Goal: Task Accomplishment & Management: Complete application form

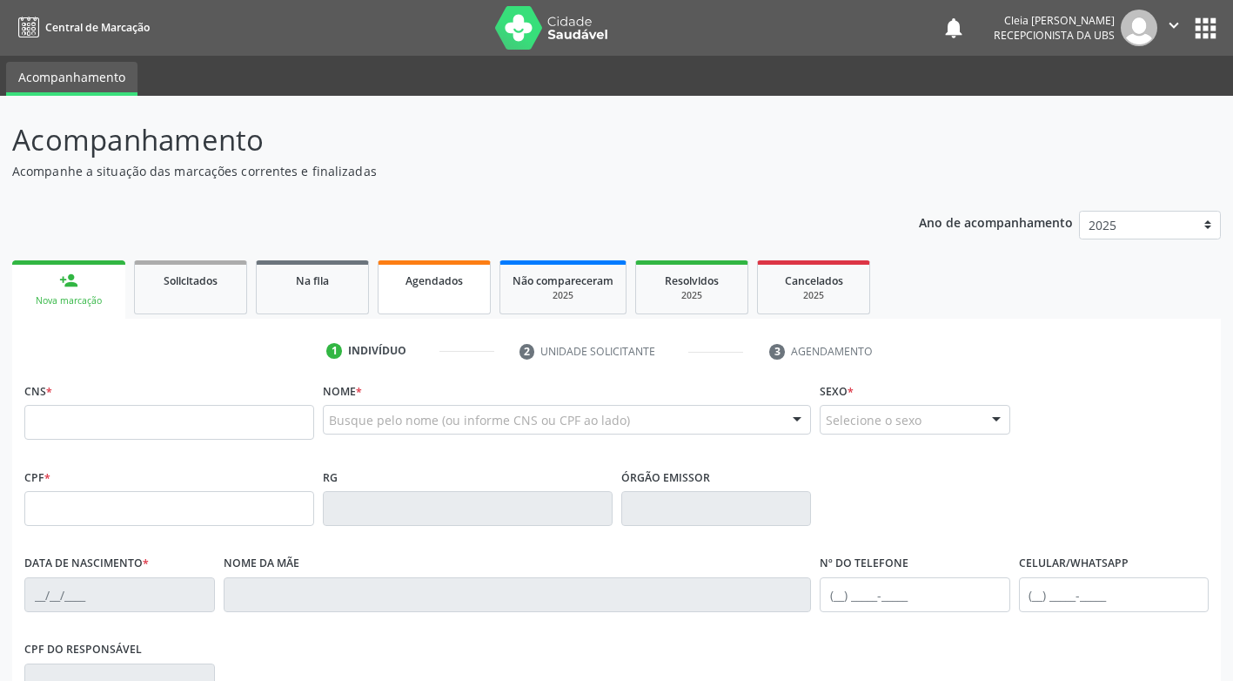
click at [453, 299] on link "Agendados" at bounding box center [434, 287] width 113 height 54
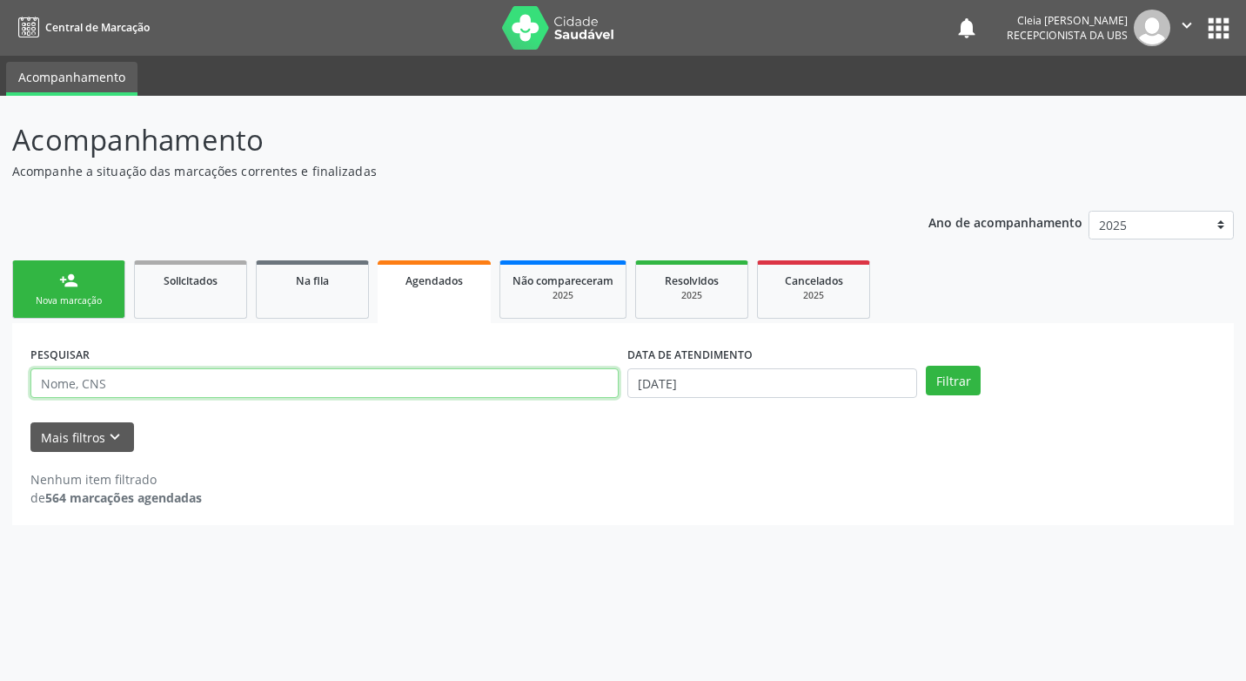
click at [353, 376] on input "text" at bounding box center [324, 383] width 588 height 30
type input "898004854617006"
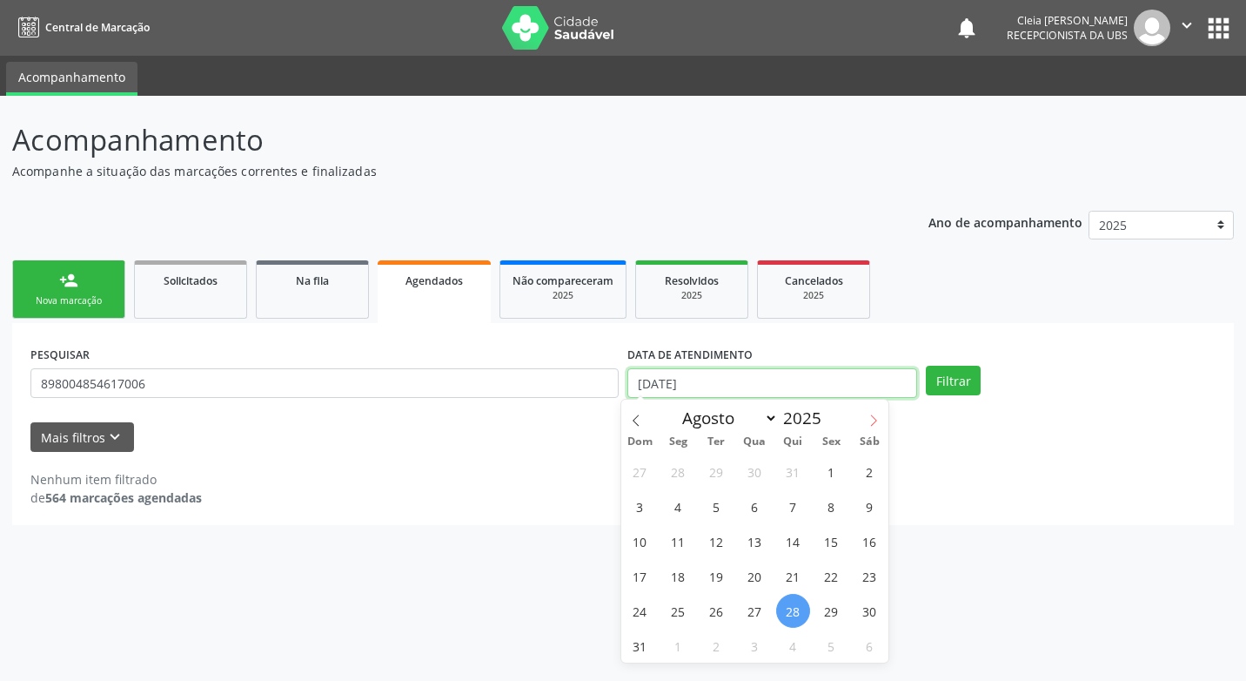
click at [888, 390] on input "[DATE]" at bounding box center [773, 383] width 290 height 30
click at [874, 422] on icon at bounding box center [874, 420] width 12 height 12
select select "8"
click at [797, 472] on span "4" at bounding box center [793, 471] width 34 height 34
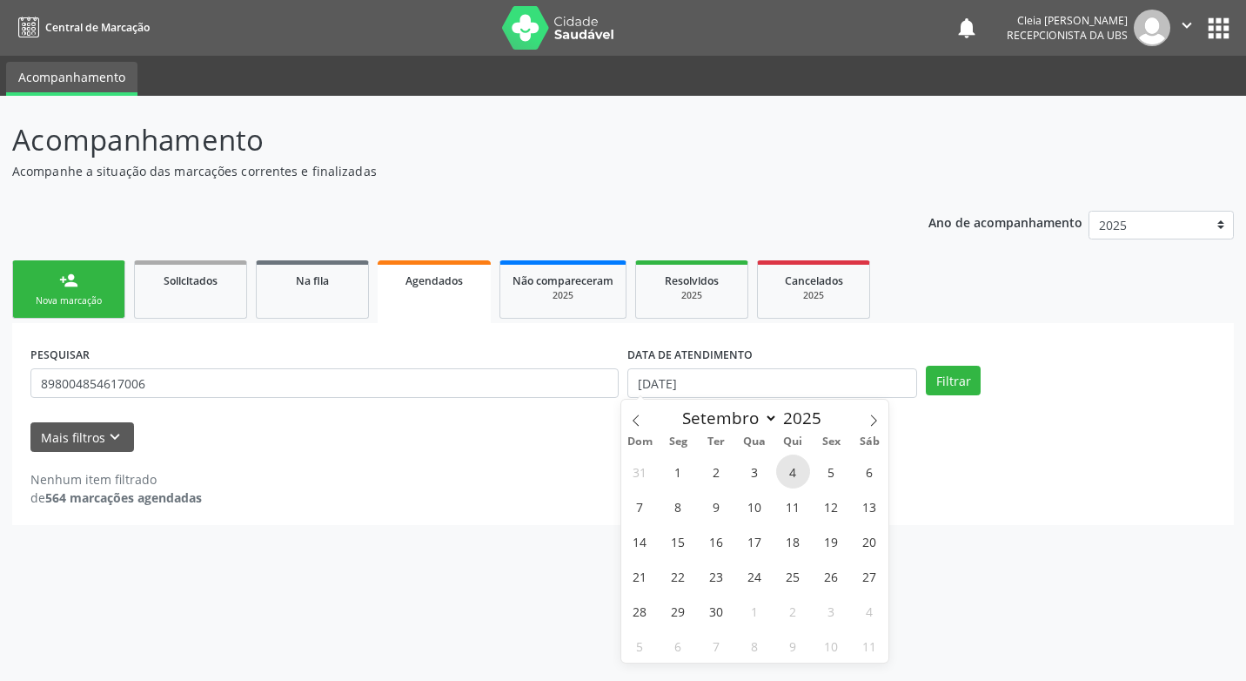
type input "[DATE]"
click at [797, 472] on span "4" at bounding box center [793, 471] width 34 height 34
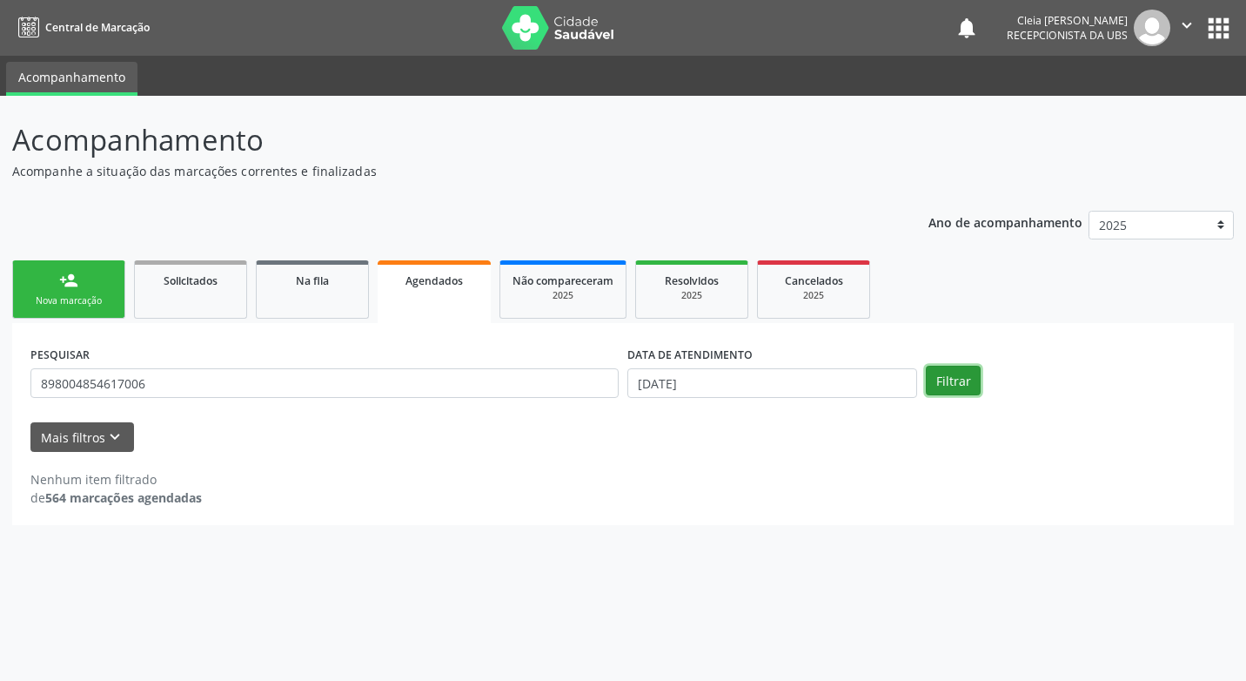
click at [942, 381] on button "Filtrar" at bounding box center [953, 381] width 55 height 30
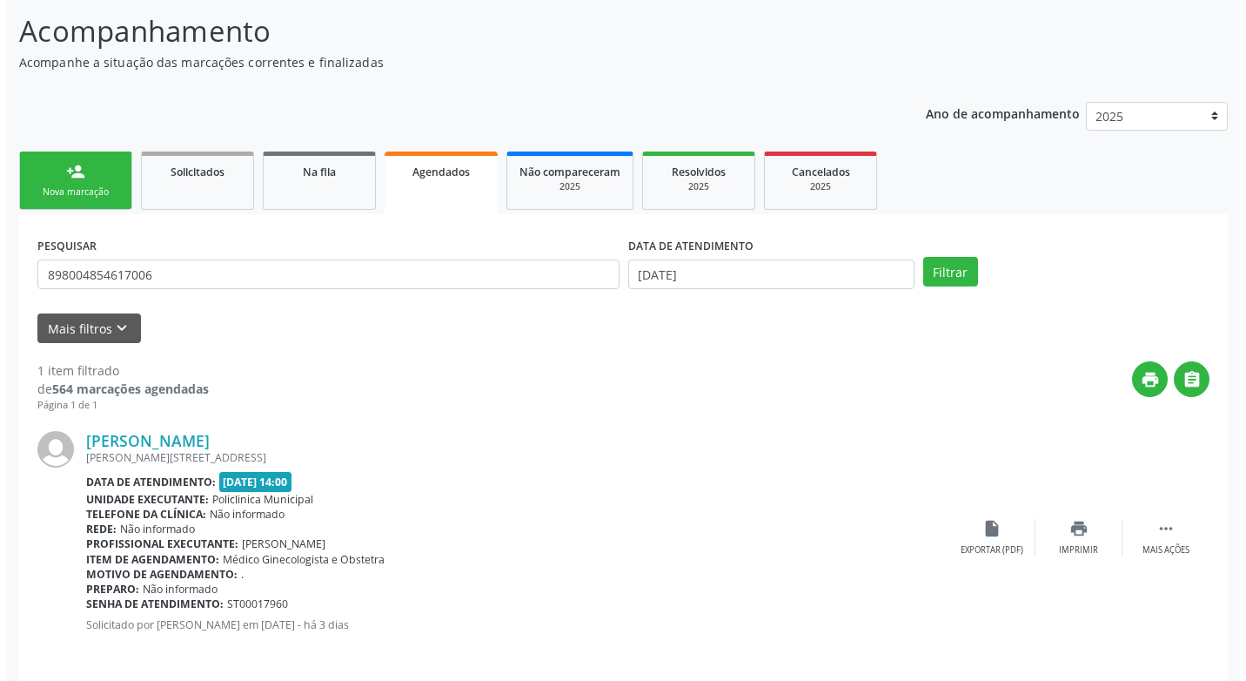
scroll to position [121, 0]
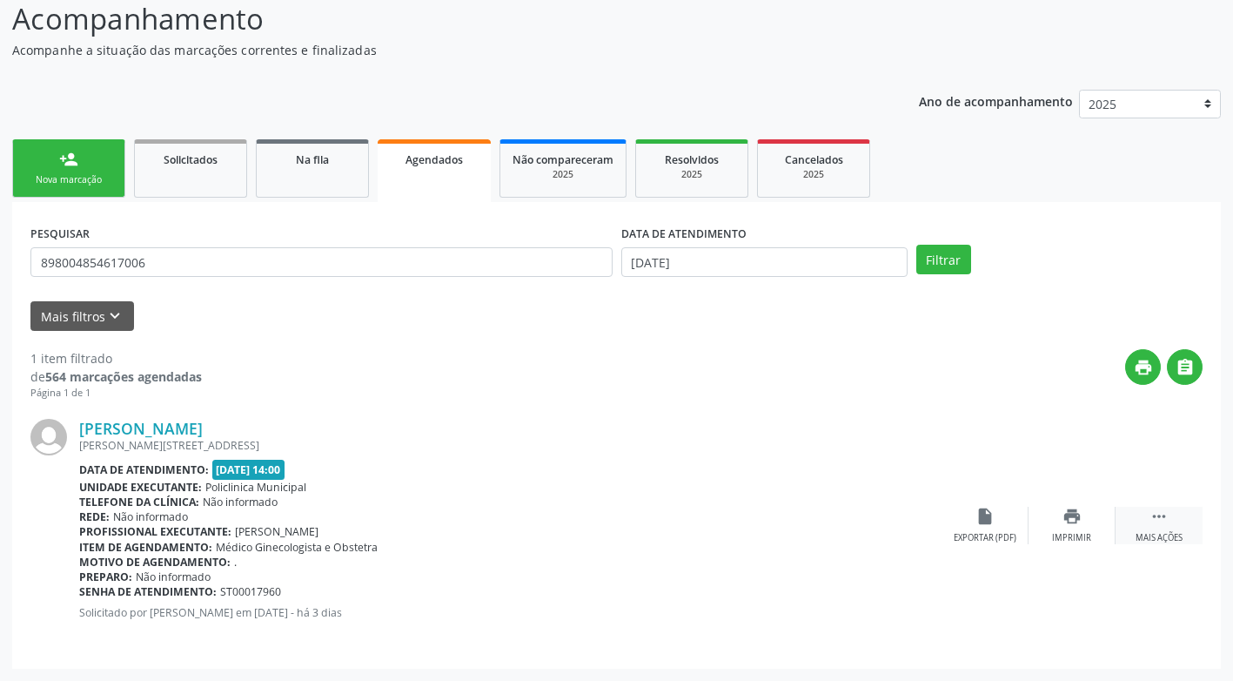
click at [1163, 521] on icon "" at bounding box center [1159, 516] width 19 height 19
click at [985, 529] on div "cancel Cancelar" at bounding box center [985, 525] width 87 height 37
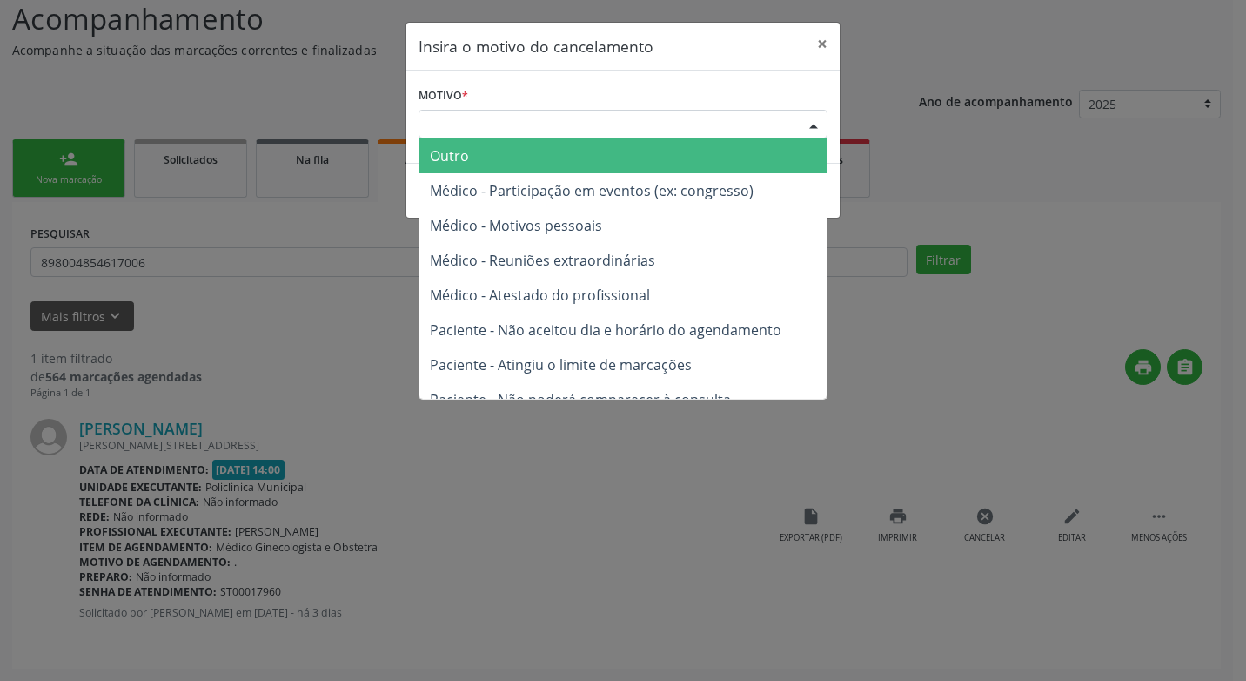
click at [639, 129] on div "Escolha o motivo" at bounding box center [623, 125] width 409 height 30
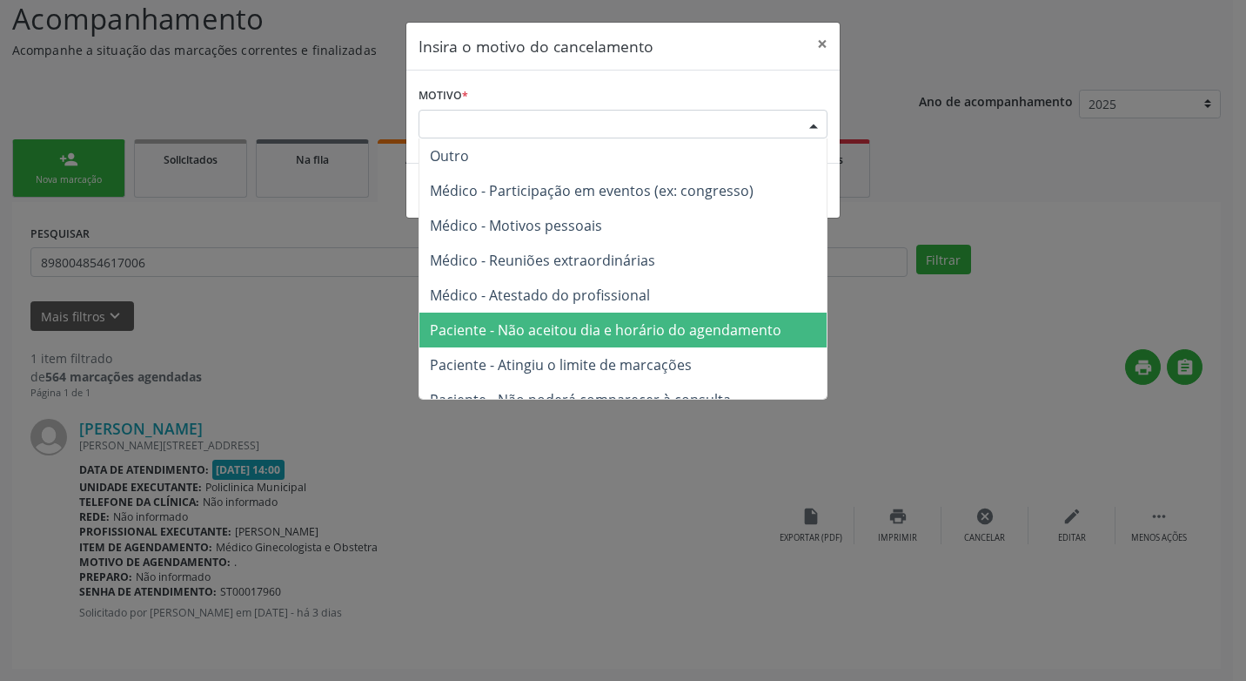
click at [700, 330] on span "Paciente - Não aceitou dia e horário do agendamento" at bounding box center [606, 329] width 352 height 19
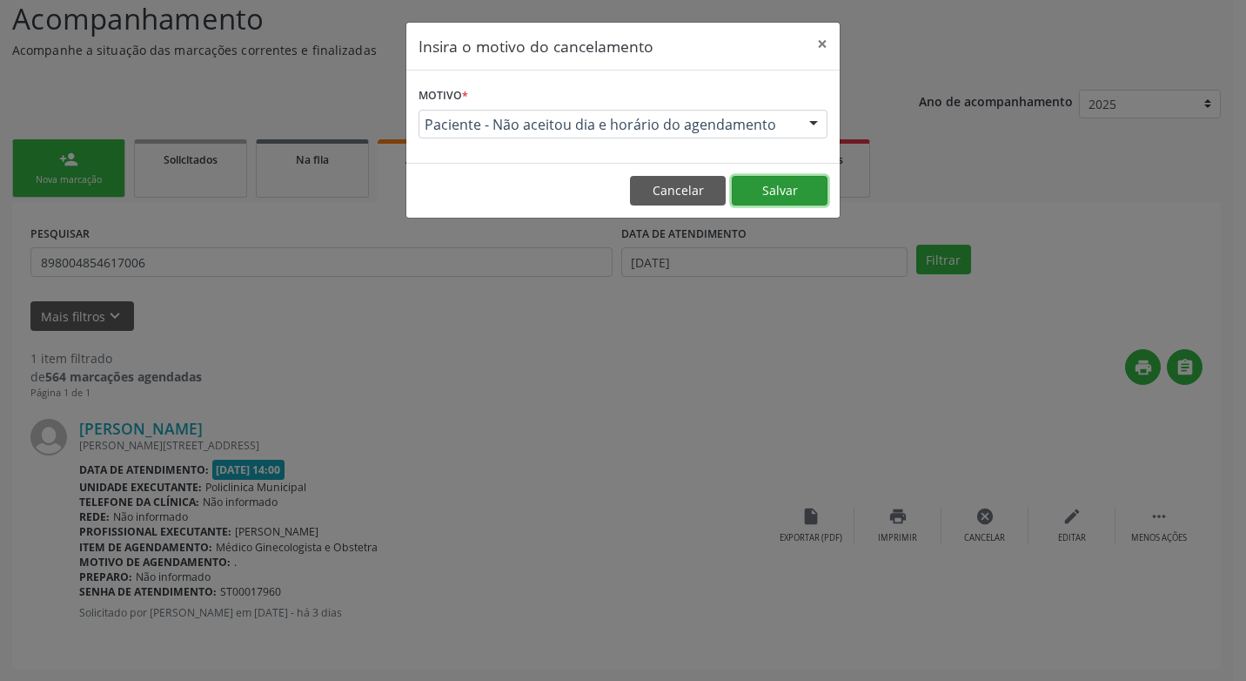
click at [770, 195] on button "Salvar" at bounding box center [780, 191] width 96 height 30
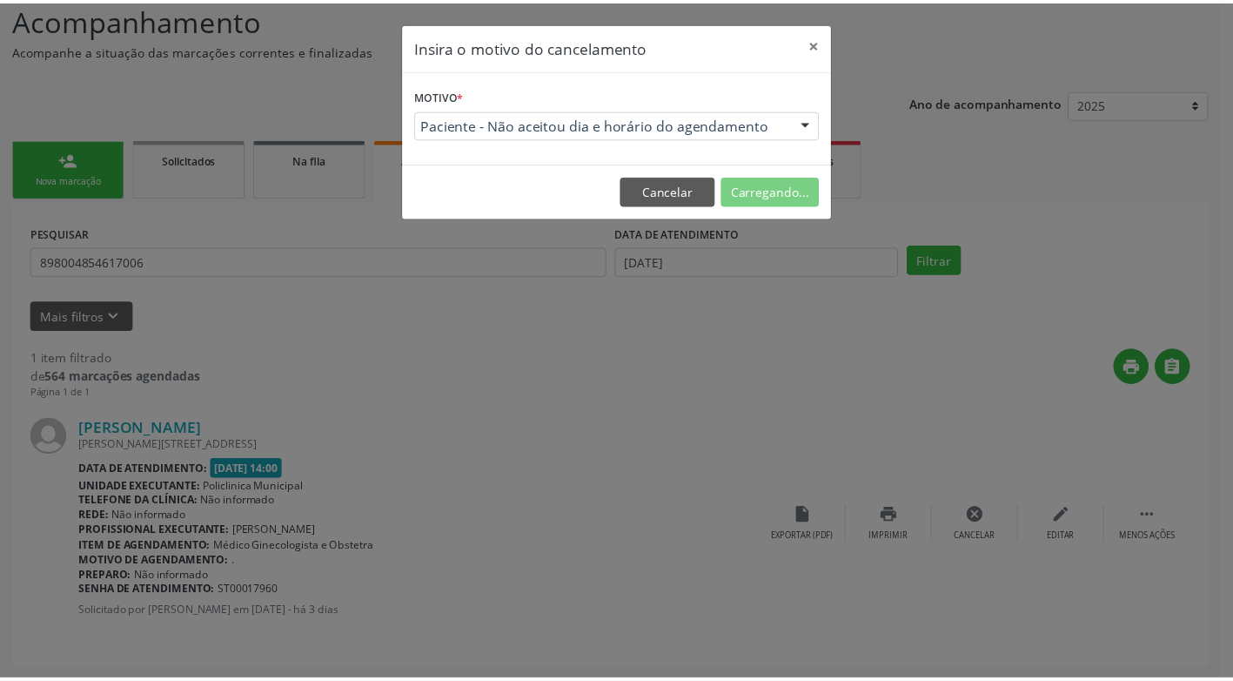
scroll to position [0, 0]
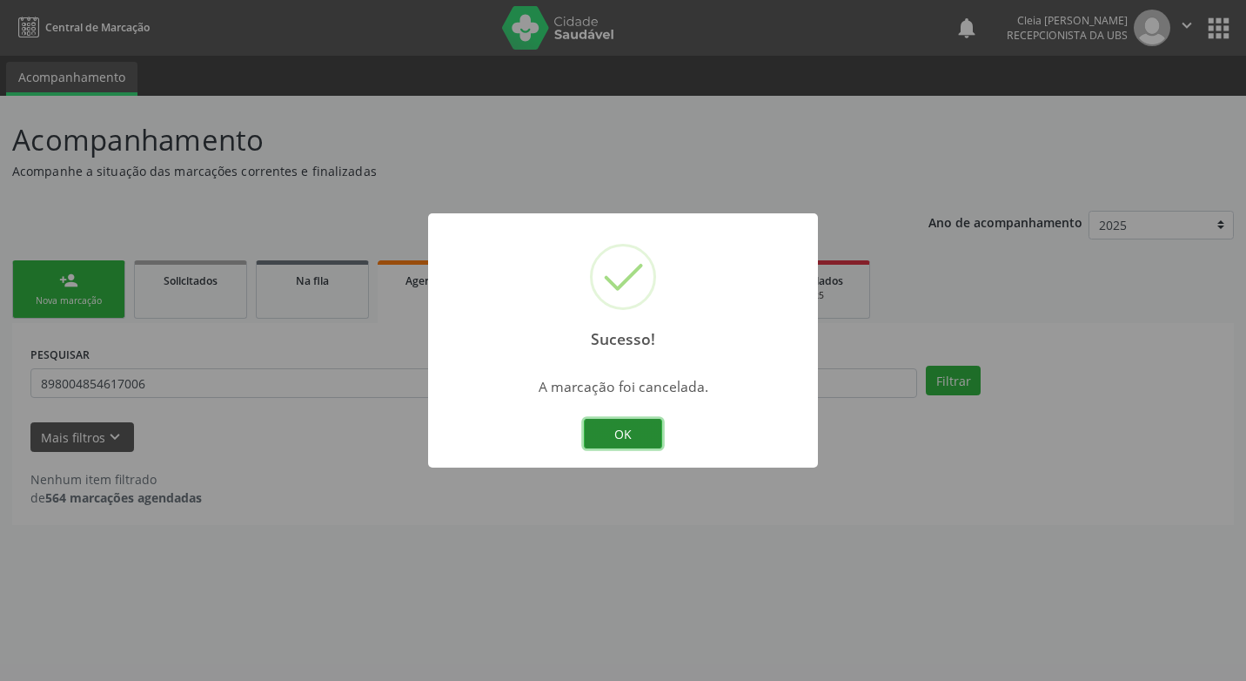
click at [645, 433] on button "OK" at bounding box center [623, 434] width 78 height 30
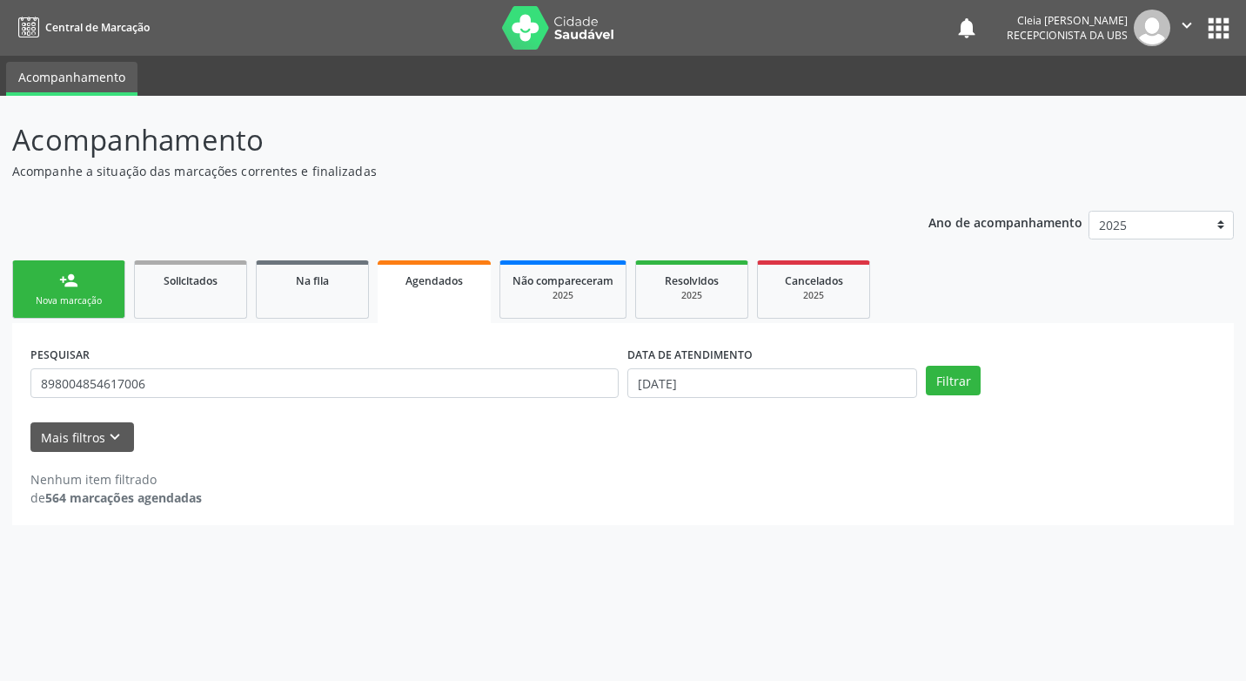
click at [67, 283] on div "person_add" at bounding box center [68, 280] width 19 height 19
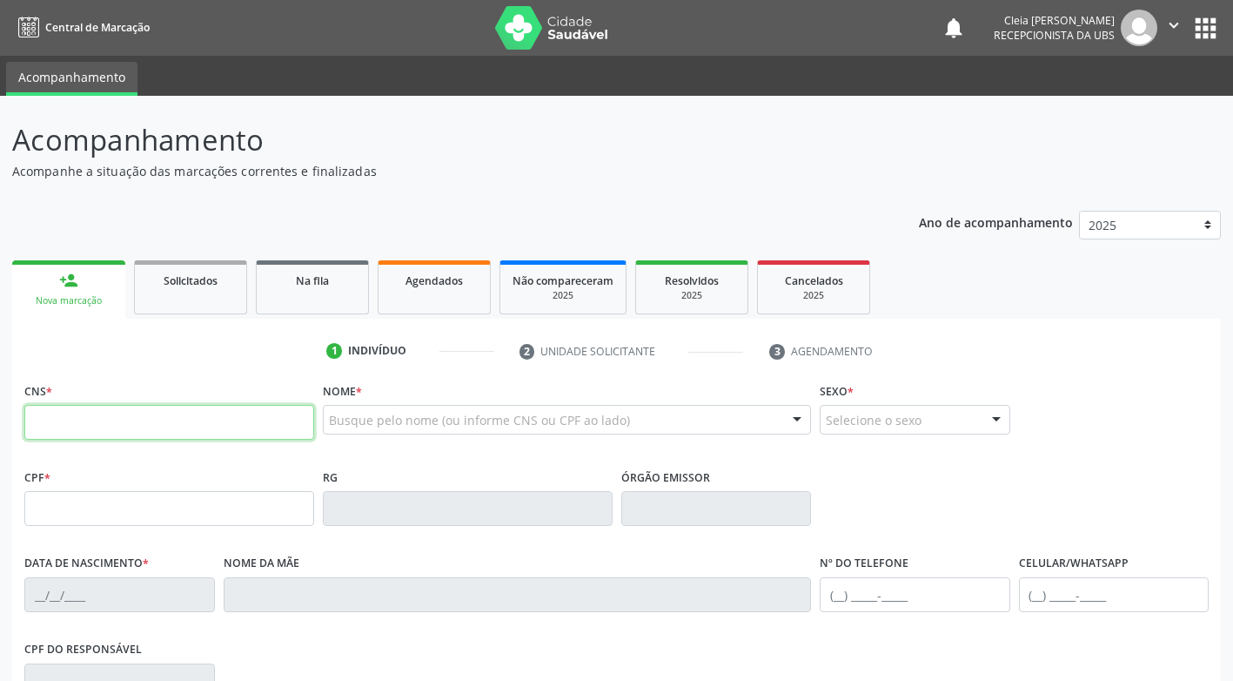
click at [104, 420] on input "text" at bounding box center [169, 422] width 290 height 35
type input "708 1005 5011 2838"
type input "077.301.584-18"
type input "[DATE]"
type input "[PERSON_NAME]"
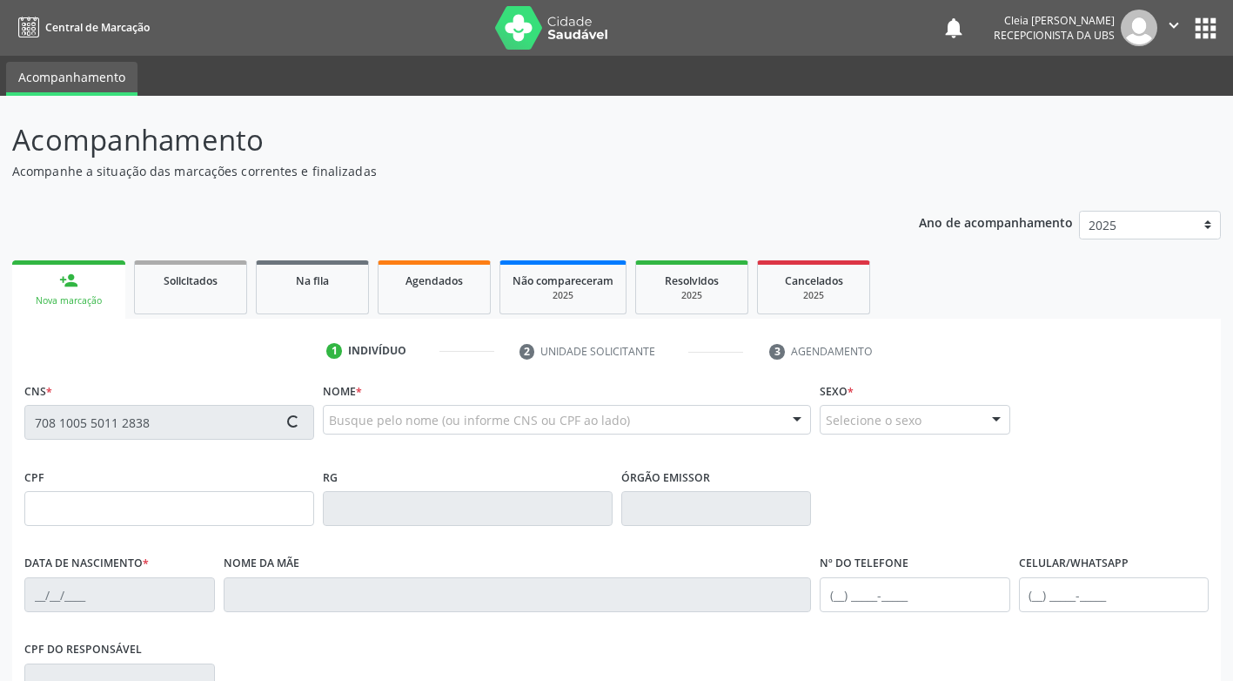
type input "[PHONE_NUMBER]"
type input "064.940.504-84"
type input "1684"
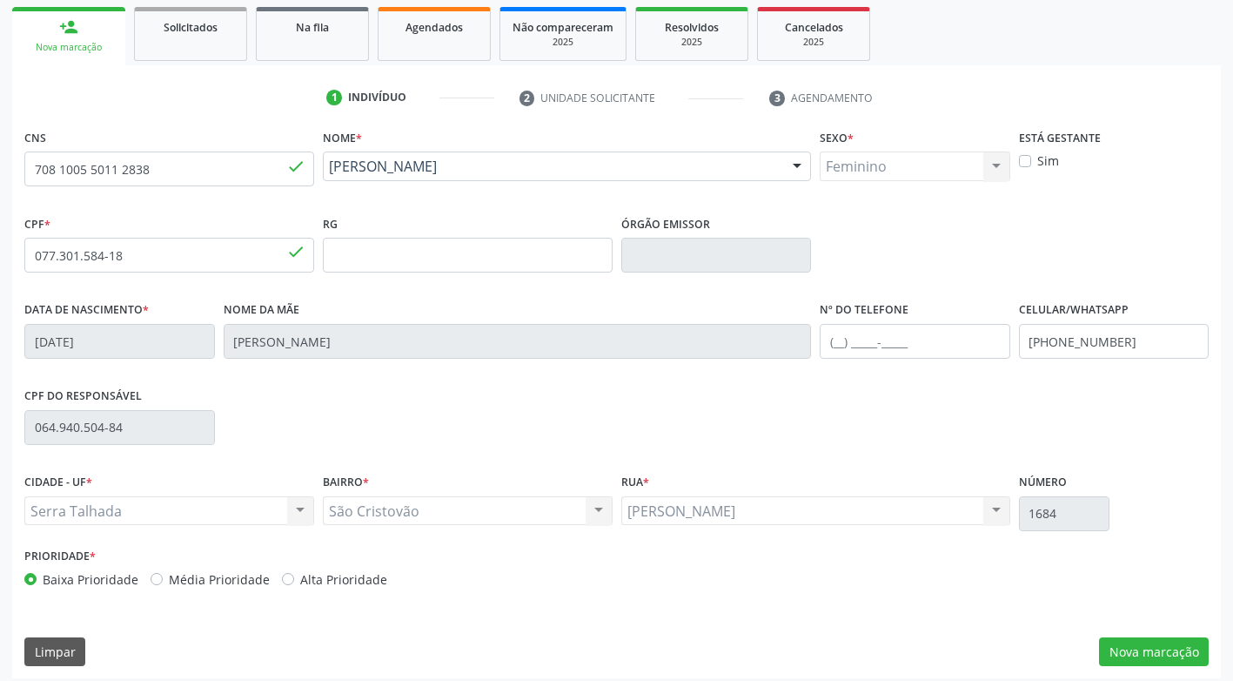
scroll to position [263, 0]
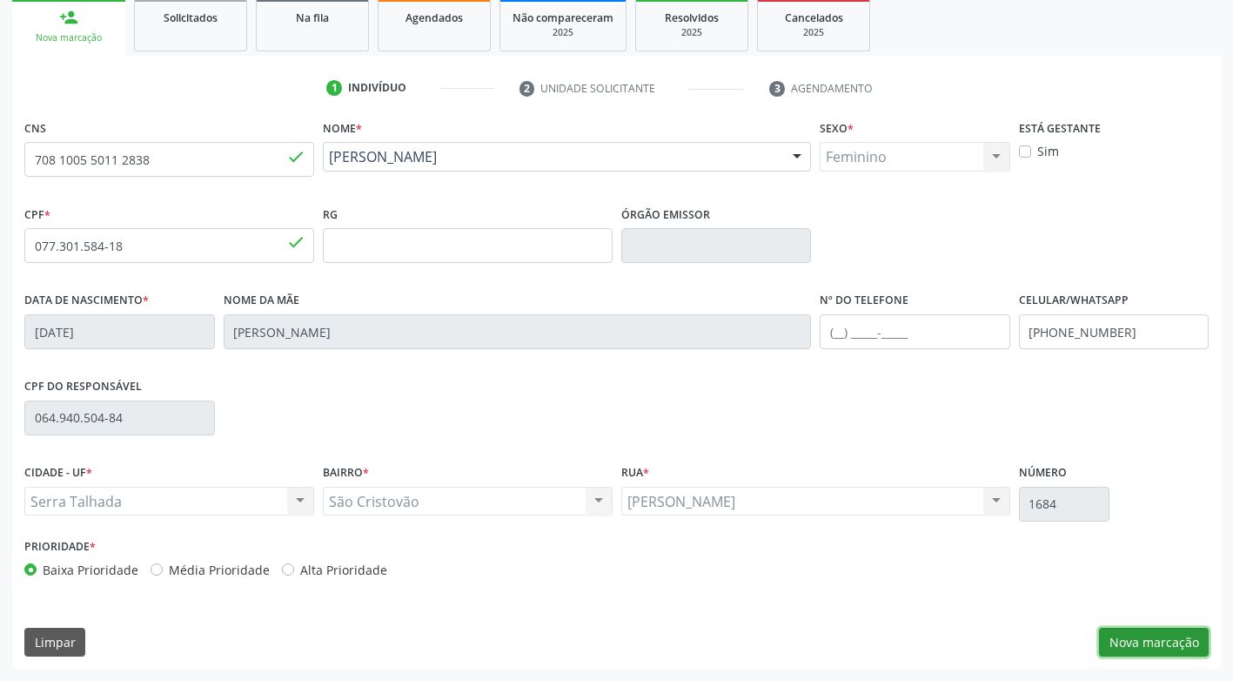
click at [1173, 639] on button "Nova marcação" at bounding box center [1154, 643] width 110 height 30
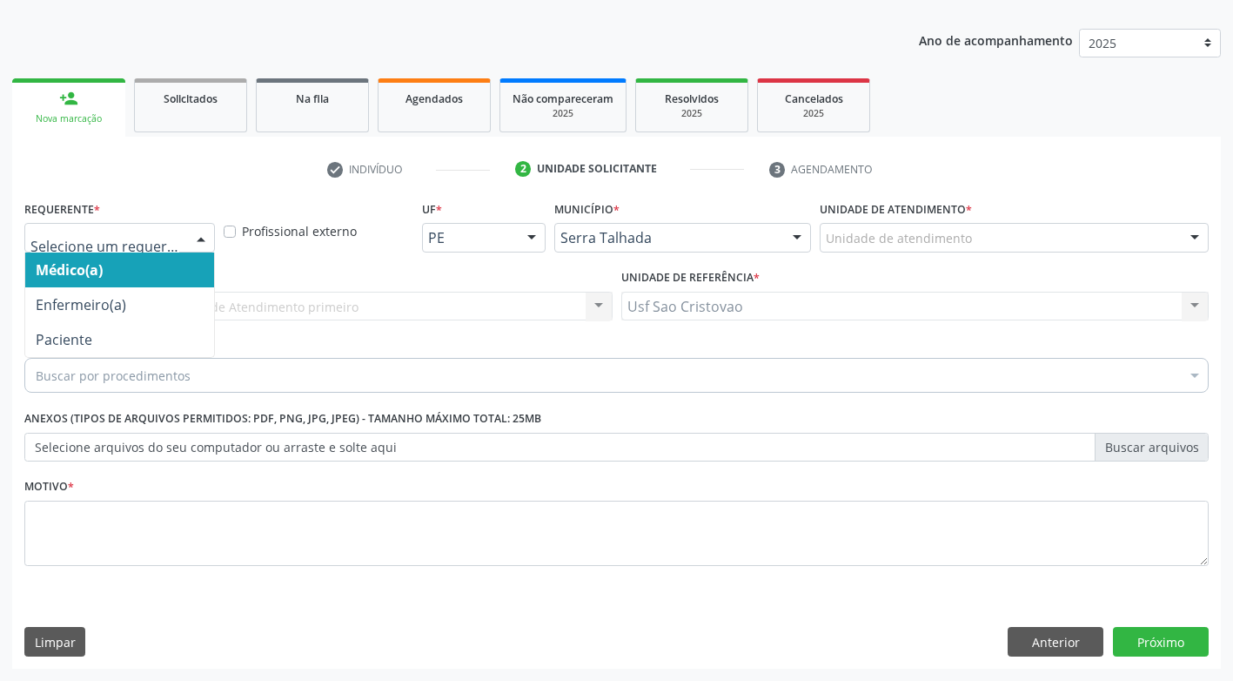
click at [190, 235] on div at bounding box center [201, 239] width 26 height 30
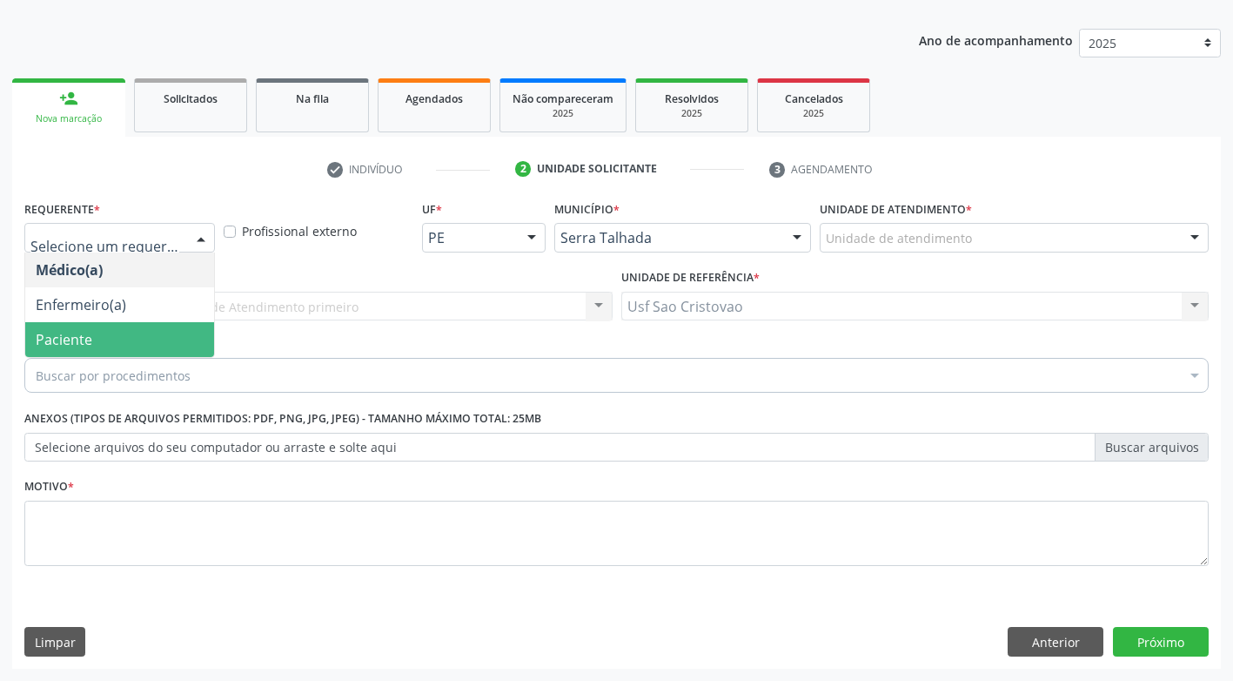
click at [161, 330] on span "Paciente" at bounding box center [119, 339] width 189 height 35
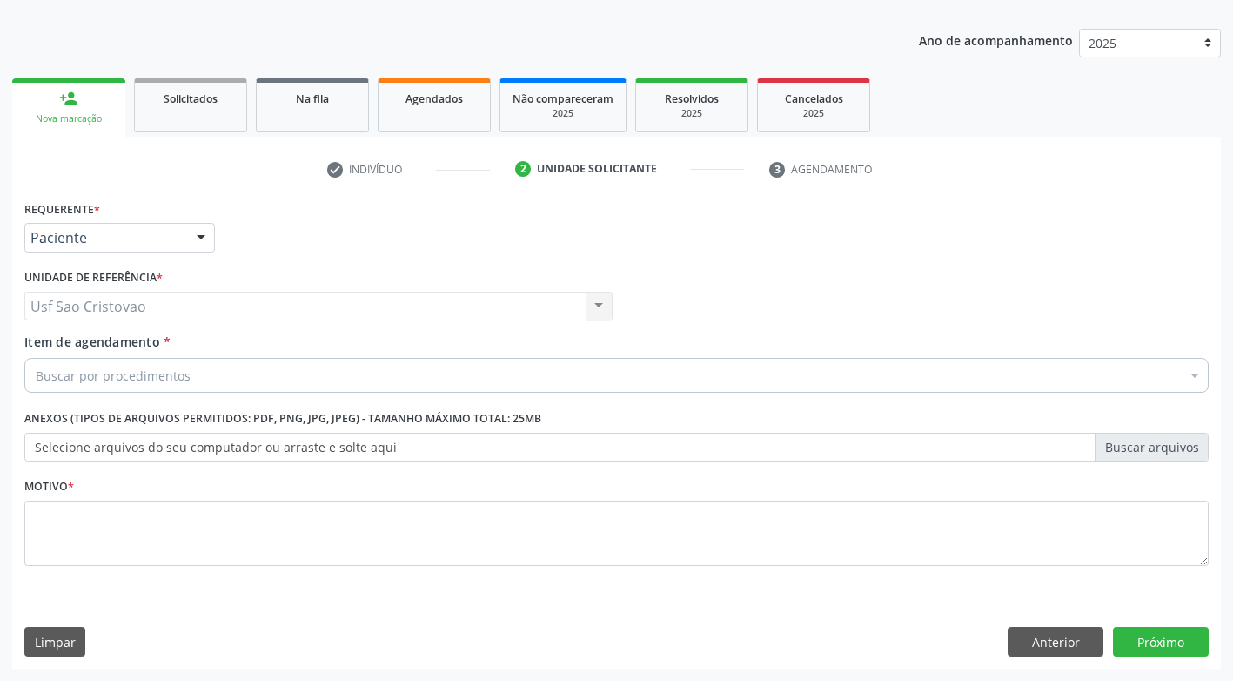
click at [221, 379] on div "Buscar por procedimentos" at bounding box center [616, 375] width 1185 height 35
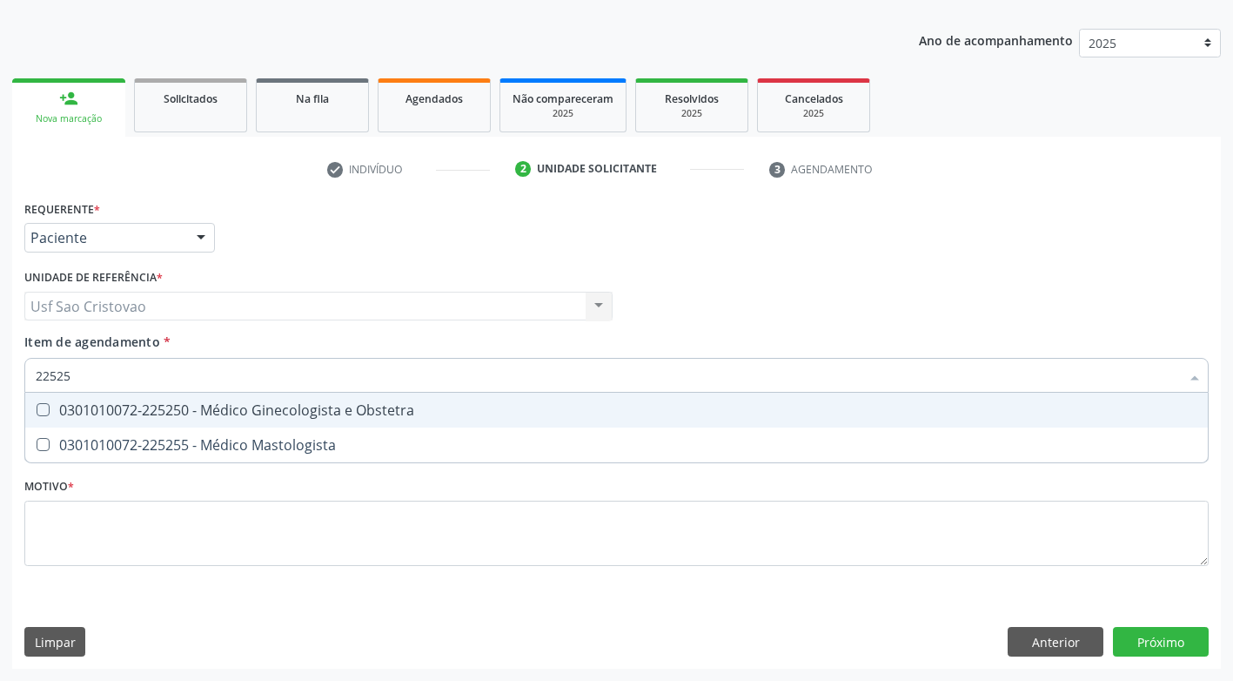
type input "225250"
click at [44, 407] on Obstetra at bounding box center [43, 409] width 13 height 13
click at [37, 407] on Obstetra "checkbox" at bounding box center [30, 409] width 11 height 11
checkbox Obstetra "true"
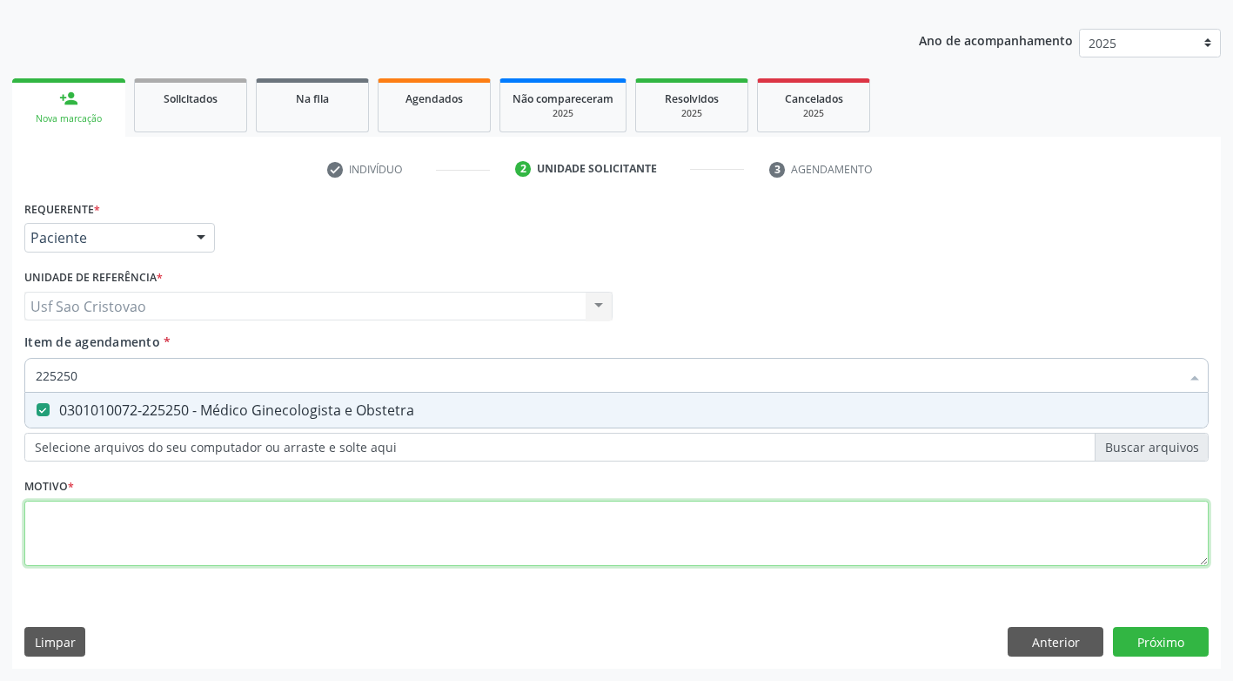
click at [134, 518] on div "Requerente * Paciente Médico(a) Enfermeiro(a) Paciente Nenhum resultado encontr…" at bounding box center [616, 393] width 1185 height 394
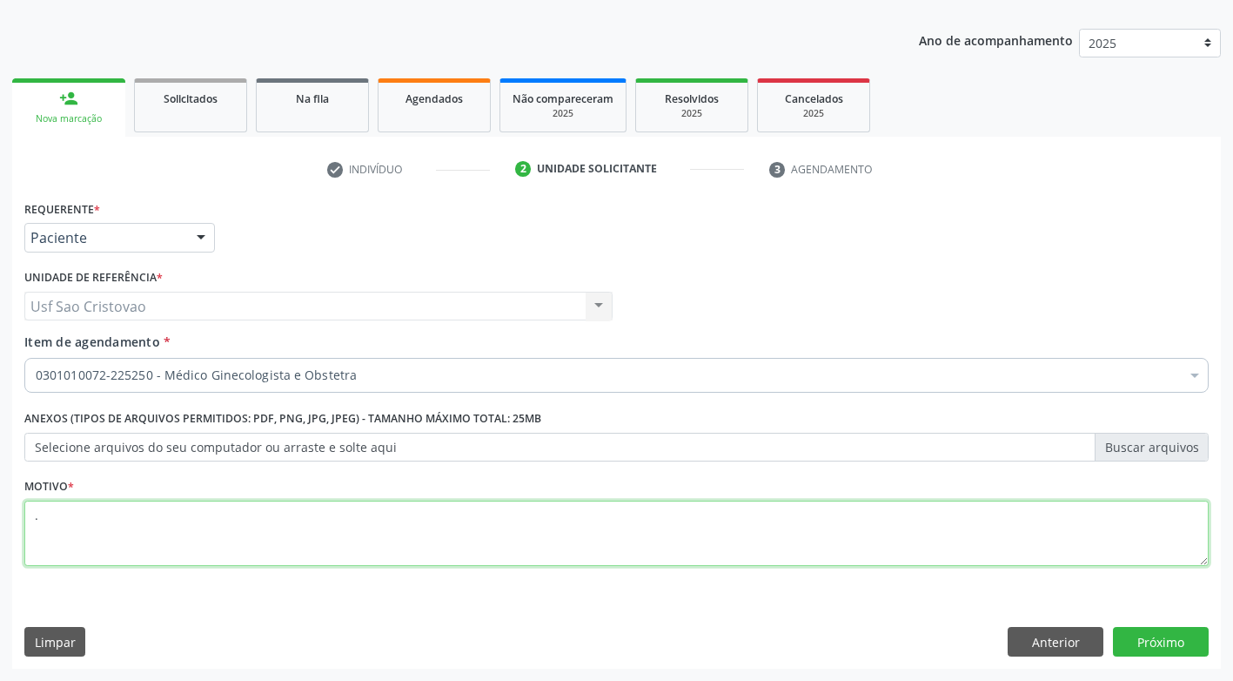
type textarea "."
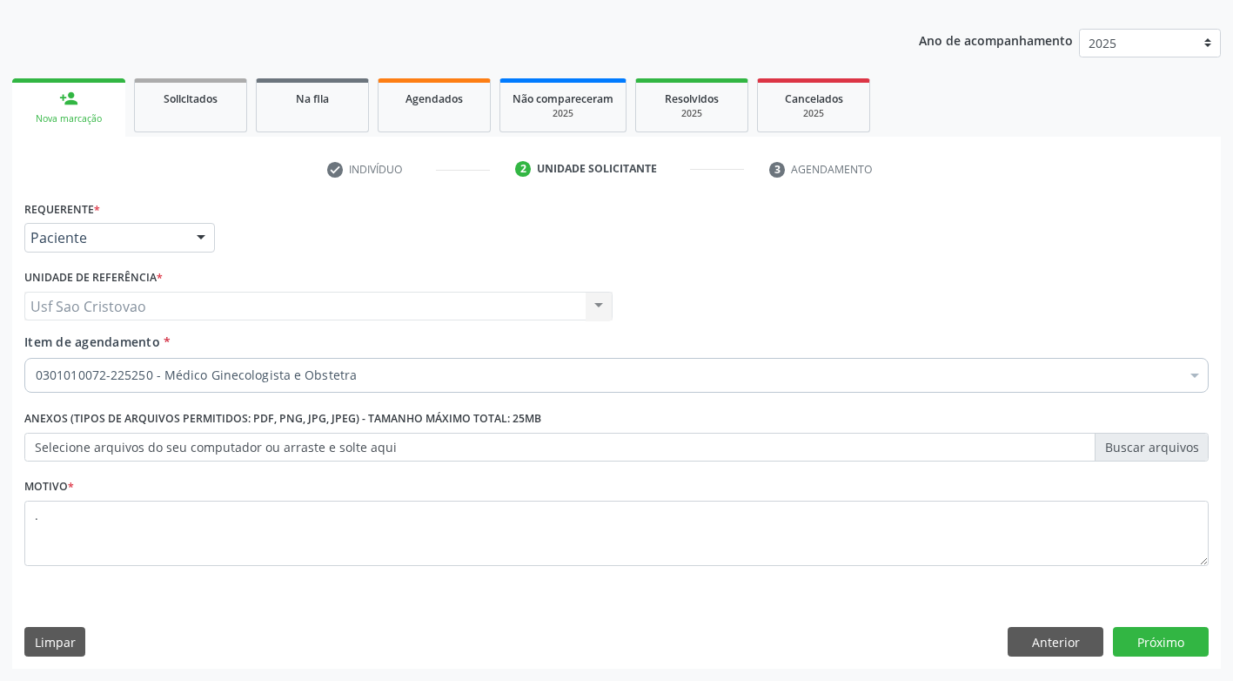
drag, startPoint x: 393, startPoint y: 610, endPoint x: 824, endPoint y: 551, distance: 434.9
click at [395, 611] on div "Requerente * Paciente Médico(a) Enfermeiro(a) Paciente Nenhum resultado encontr…" at bounding box center [616, 432] width 1209 height 473
click at [1157, 640] on button "Próximo" at bounding box center [1161, 642] width 96 height 30
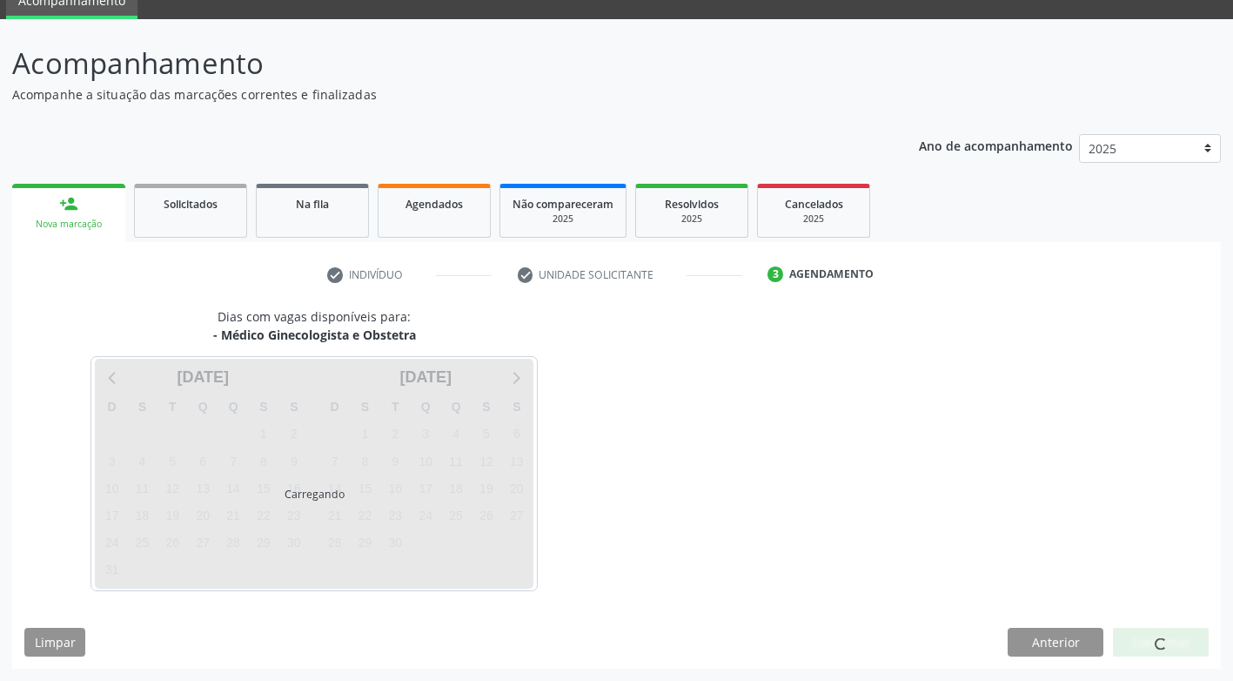
scroll to position [77, 0]
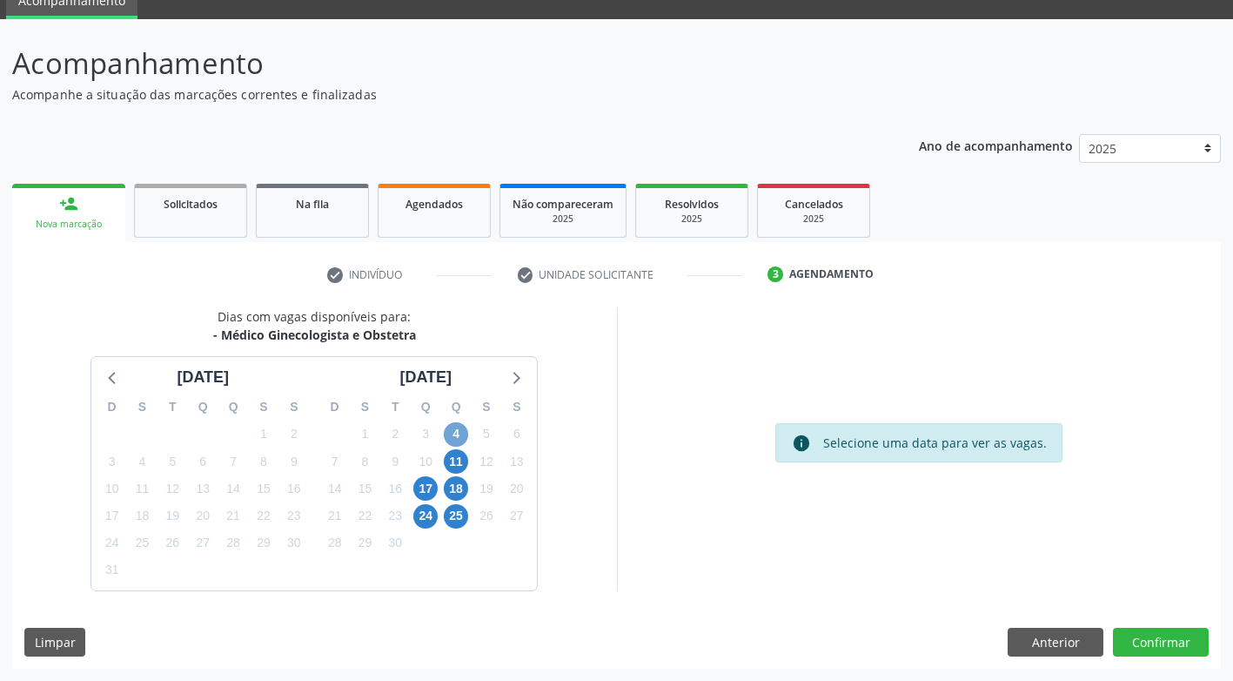
click at [454, 441] on span "4" at bounding box center [456, 434] width 24 height 24
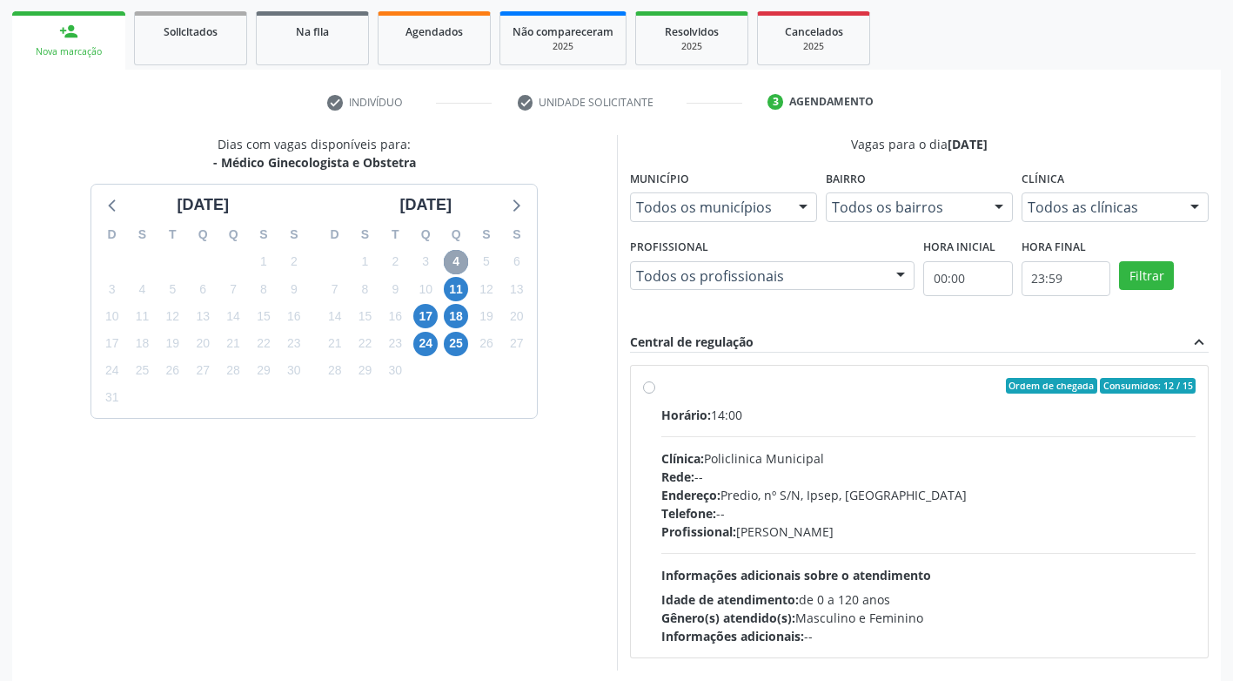
scroll to position [251, 0]
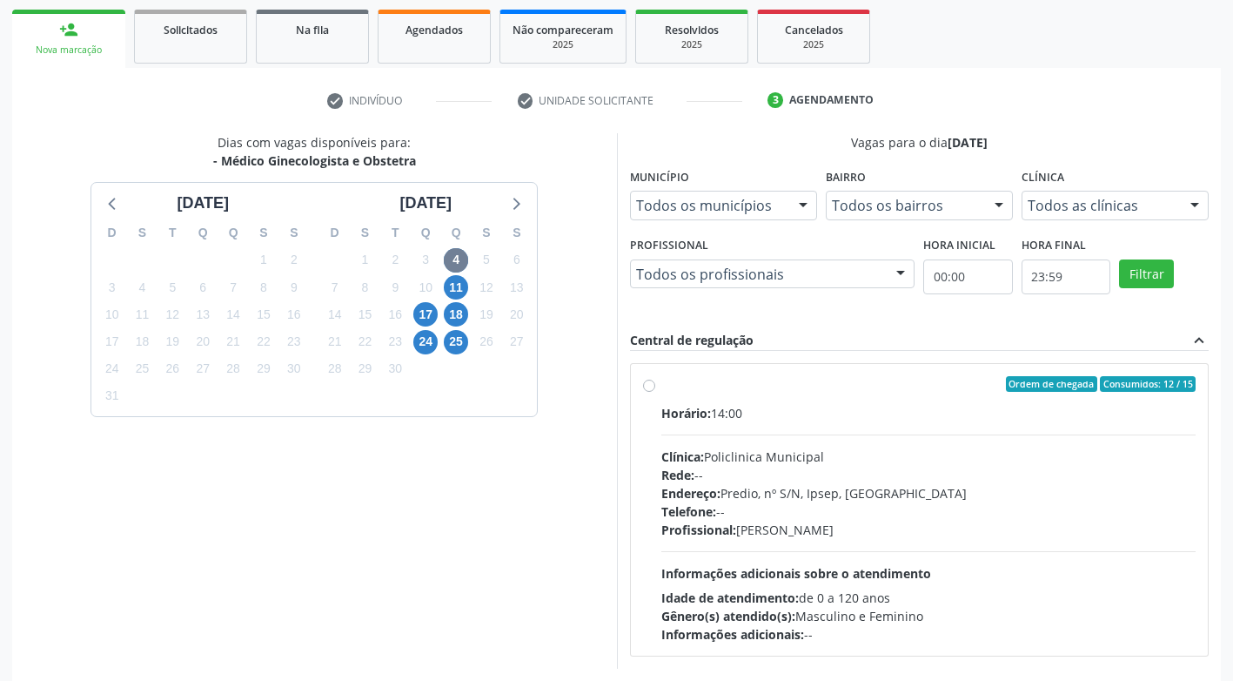
click at [662, 389] on label "Ordem de chegada Consumidos: 12 / 15 Horário: 14:00 Clínica: Policlinica Munici…" at bounding box center [929, 509] width 535 height 267
click at [653, 389] on input "Ordem de chegada Consumidos: 12 / 15 Horário: 14:00 Clínica: Policlinica Munici…" at bounding box center [649, 384] width 12 height 16
radio input "true"
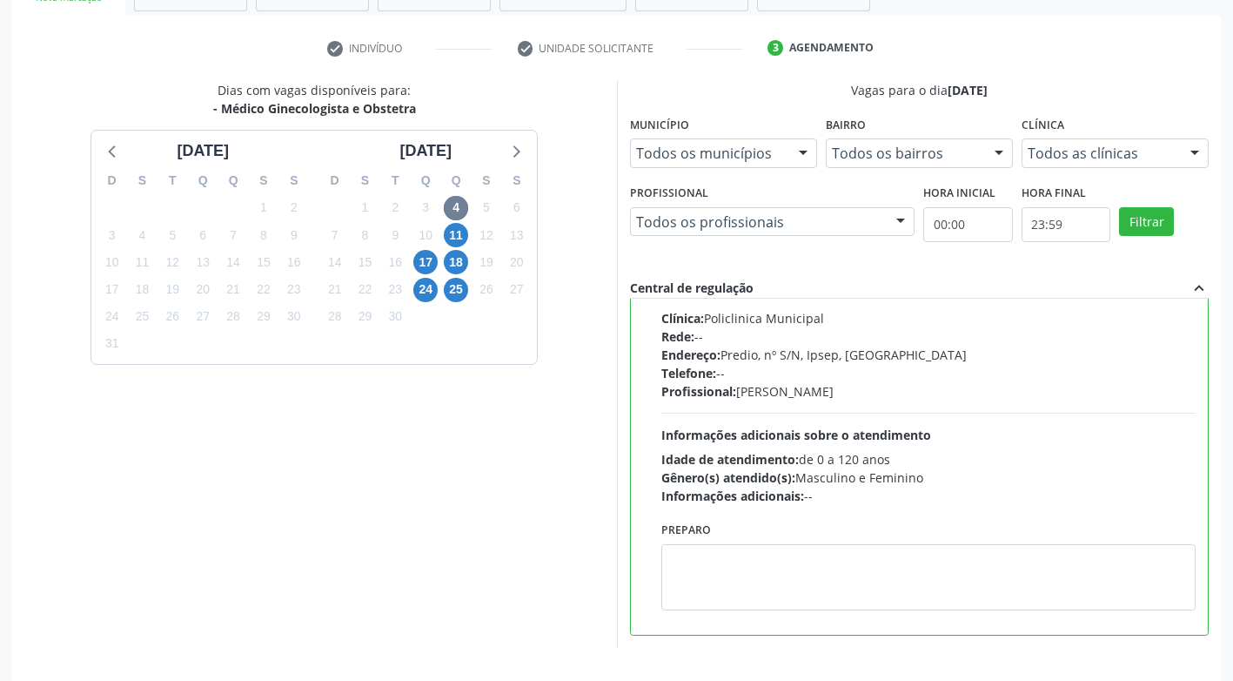
scroll to position [359, 0]
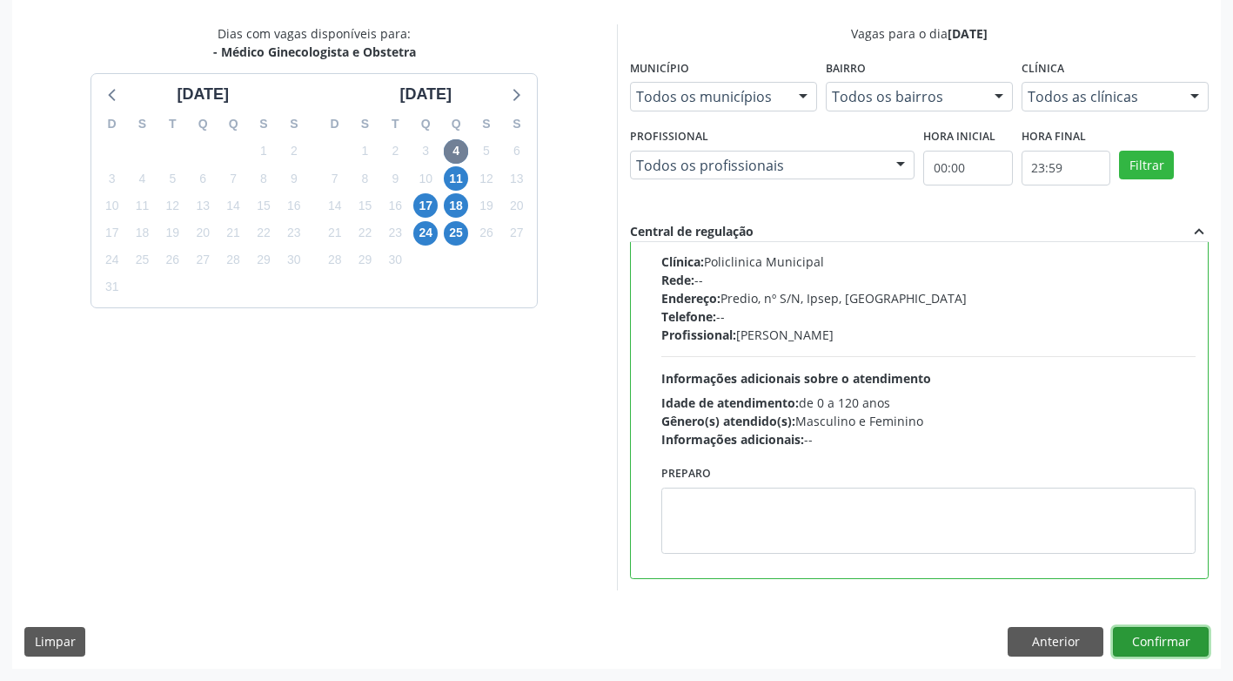
click at [1182, 639] on button "Confirmar" at bounding box center [1161, 642] width 96 height 30
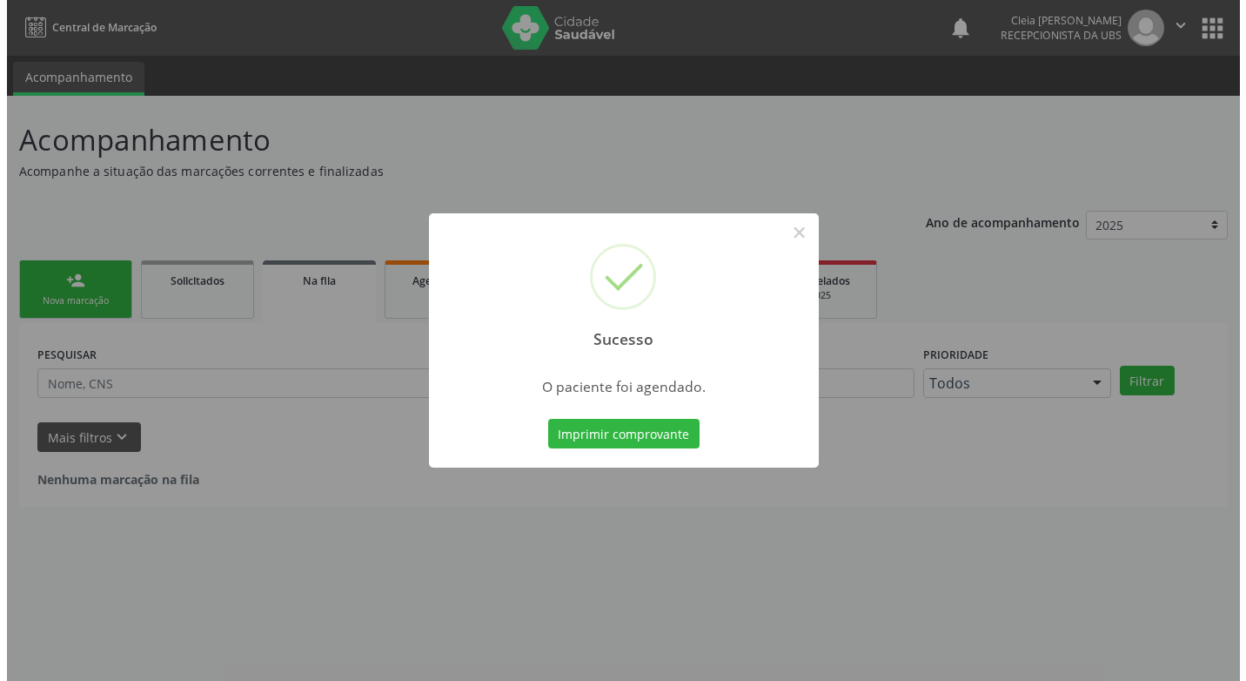
scroll to position [0, 0]
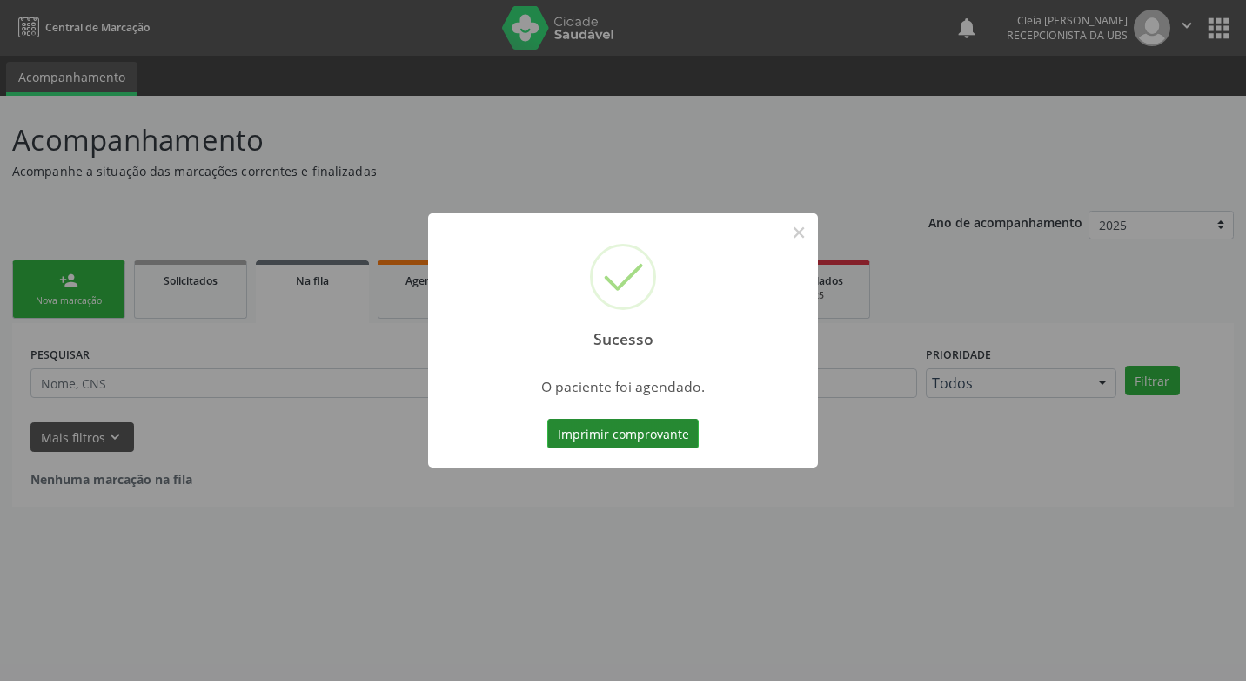
click at [655, 427] on button "Imprimir comprovante" at bounding box center [622, 434] width 151 height 30
